Goal: Ask a question

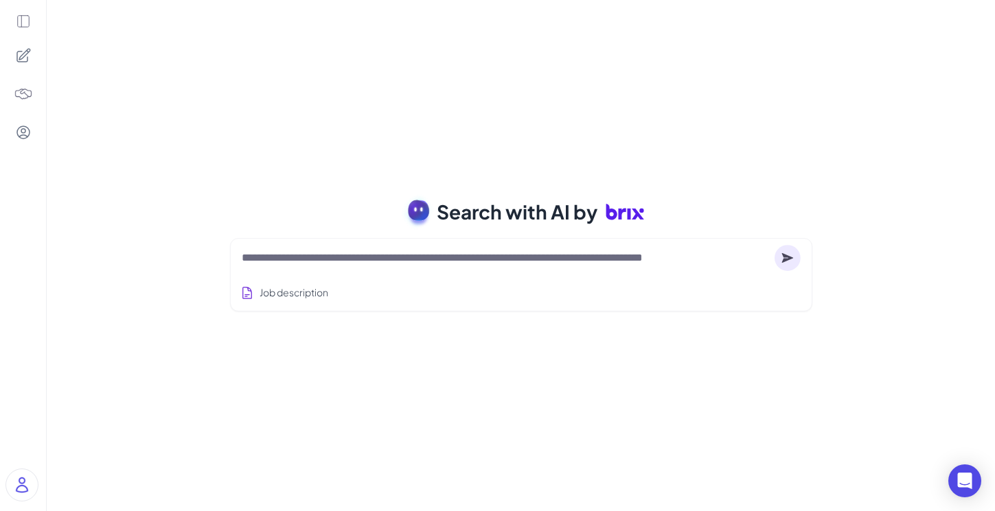
click at [23, 16] on icon at bounding box center [23, 22] width 12 height 12
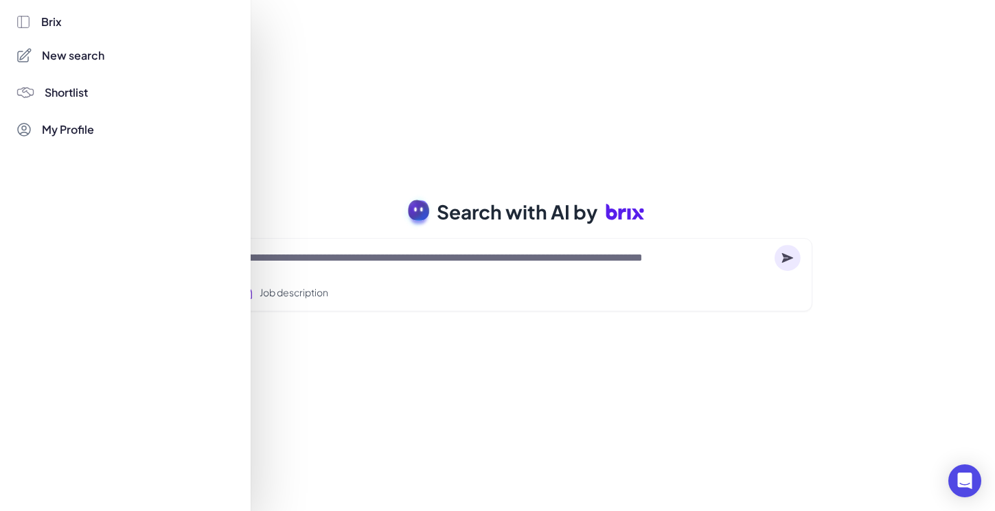
click at [338, 258] on div at bounding box center [497, 255] width 995 height 511
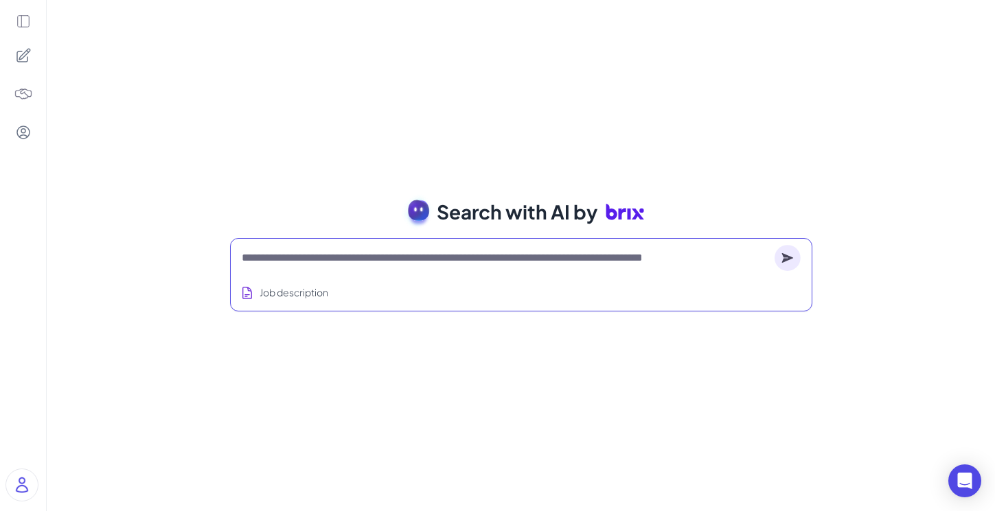
drag, startPoint x: 725, startPoint y: 259, endPoint x: 307, endPoint y: 252, distance: 418.1
click at [307, 252] on textarea at bounding box center [505, 258] width 527 height 16
drag, startPoint x: 300, startPoint y: 254, endPoint x: 629, endPoint y: 257, distance: 329.5
click at [628, 257] on textarea at bounding box center [505, 258] width 527 height 16
click at [629, 257] on textarea at bounding box center [505, 258] width 527 height 16
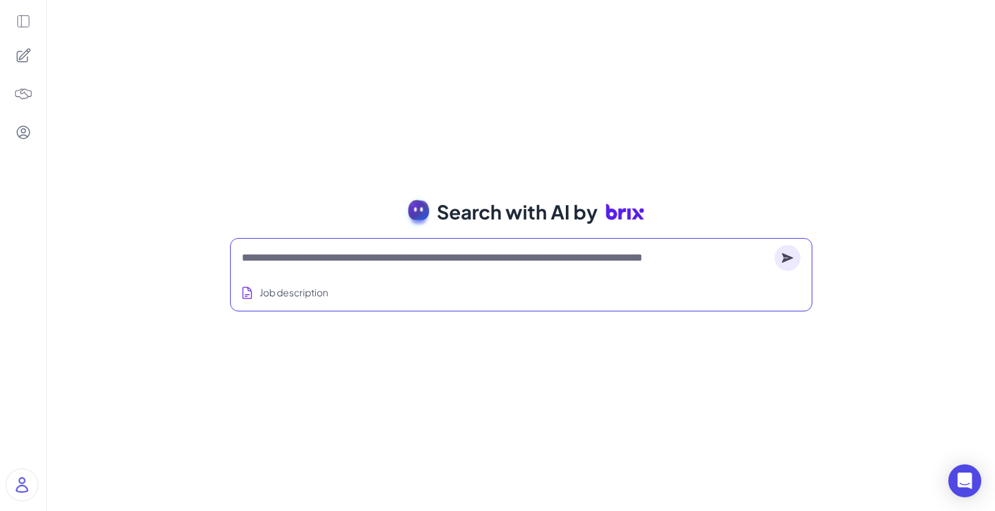
drag, startPoint x: 337, startPoint y: 255, endPoint x: 421, endPoint y: 264, distance: 85.0
click at [421, 264] on textarea at bounding box center [505, 258] width 527 height 16
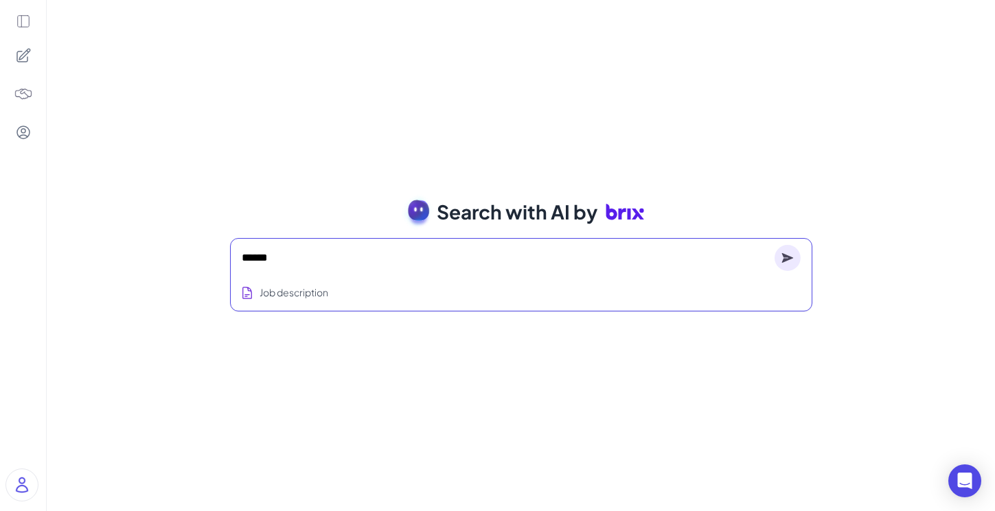
type textarea "******"
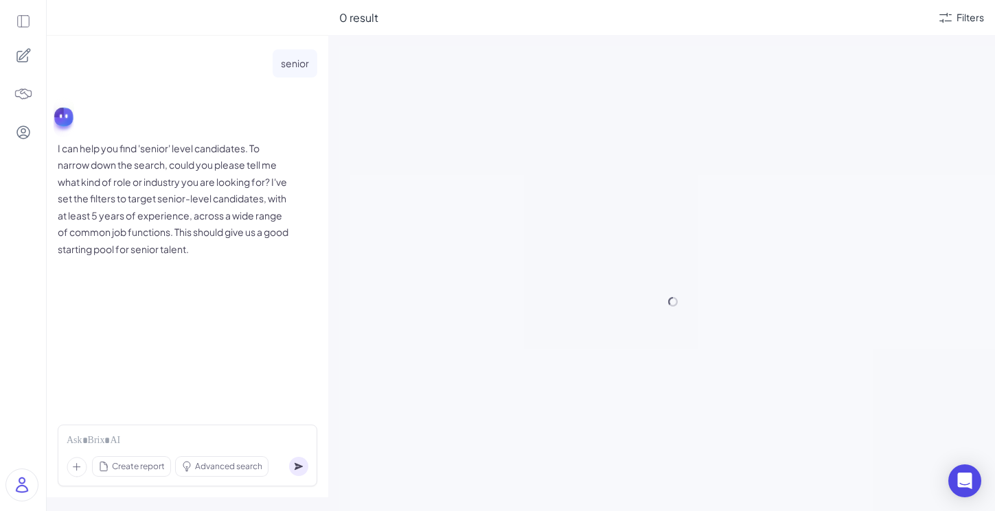
click at [301, 64] on p "senior" at bounding box center [295, 63] width 28 height 17
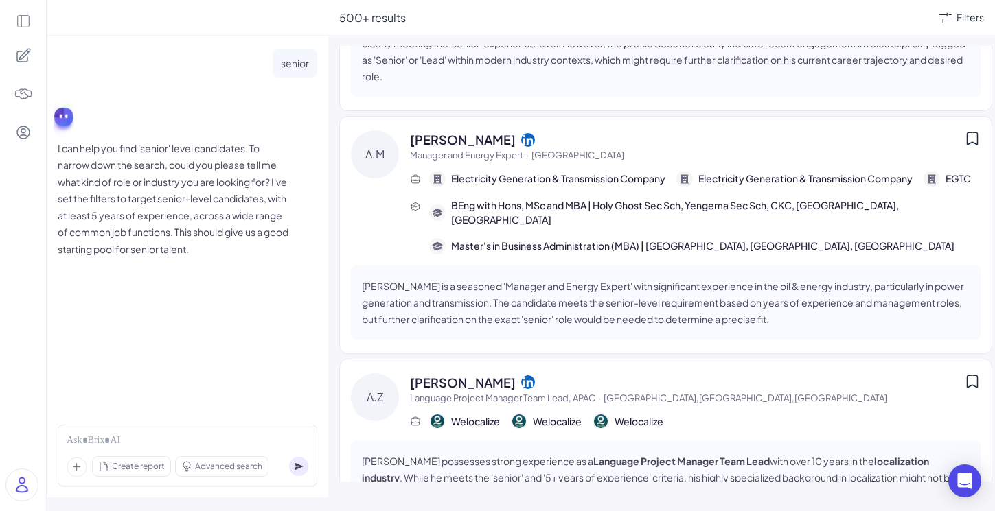
scroll to position [1940, 0]
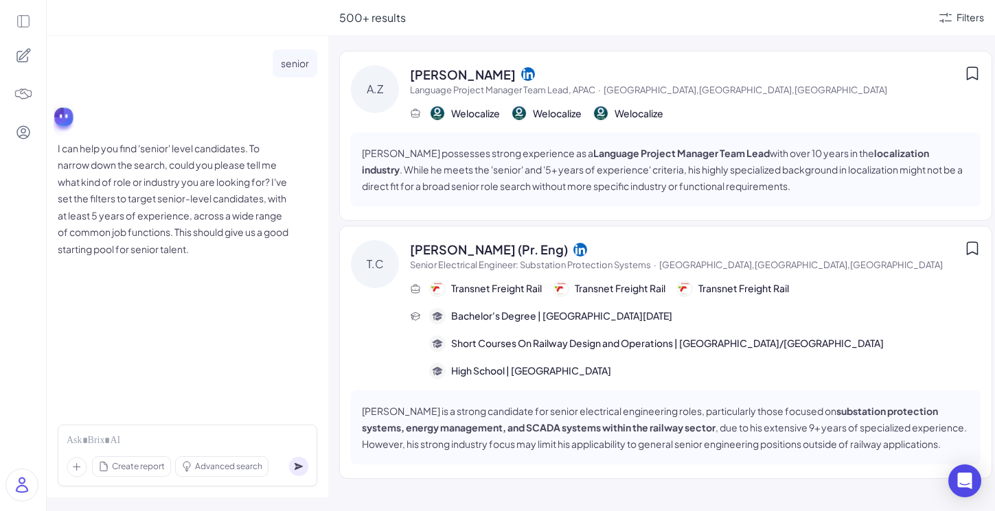
click at [573, 242] on icon at bounding box center [580, 249] width 14 height 14
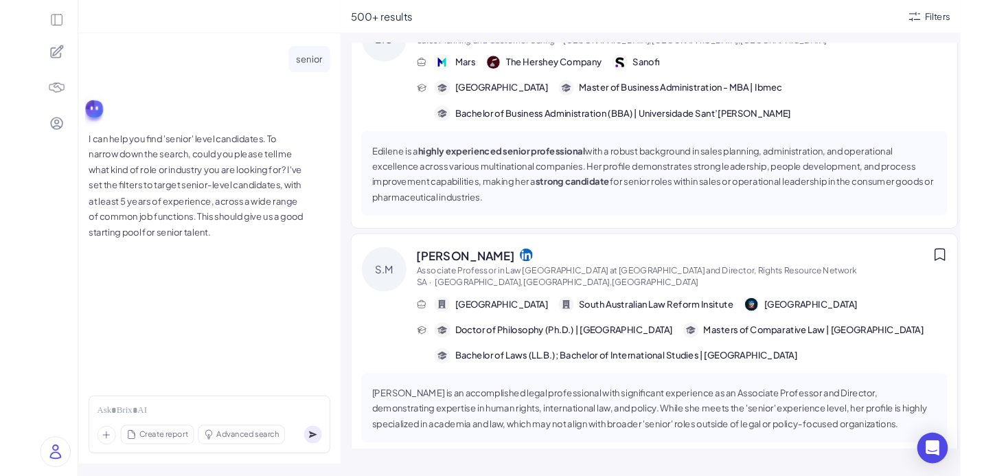
scroll to position [0, 0]
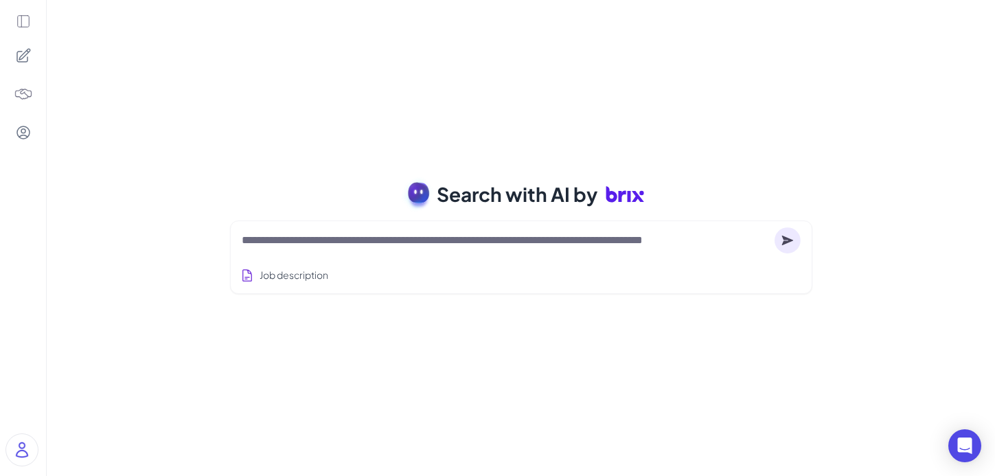
click at [666, 195] on div "Search with AI by" at bounding box center [520, 194] width 615 height 38
click at [334, 245] on textarea at bounding box center [505, 240] width 527 height 16
type textarea "*"
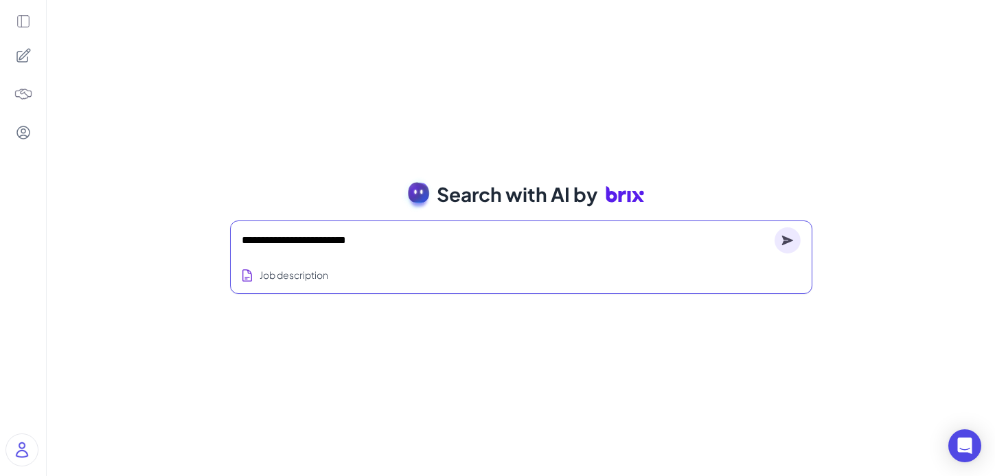
type textarea "**********"
